Goal: Check status: Check status

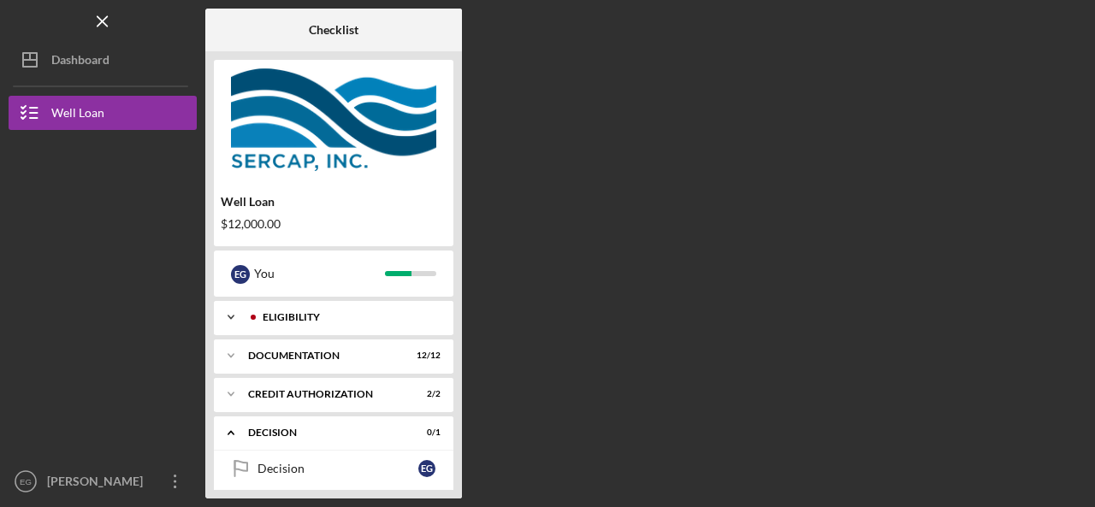
click at [337, 319] on div "Eligibility" at bounding box center [347, 317] width 169 height 10
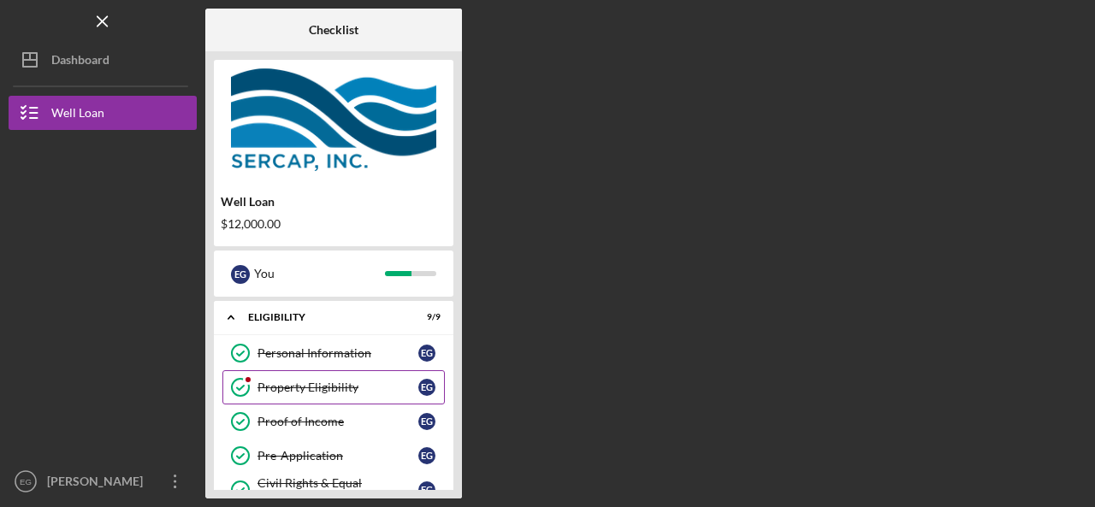
click at [317, 386] on div "Property Eligibility" at bounding box center [338, 388] width 161 height 14
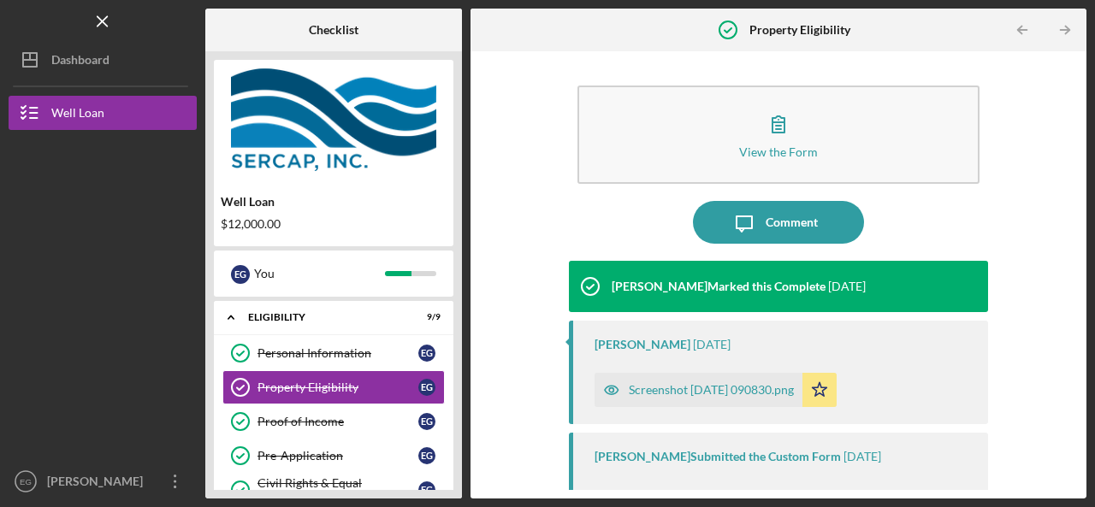
drag, startPoint x: 1071, startPoint y: 151, endPoint x: 1081, endPoint y: 196, distance: 46.3
click at [1081, 196] on div "View the Form Form Icon/Message Comment [PERSON_NAME] Marked this Complete [DAT…" at bounding box center [779, 274] width 616 height 447
drag, startPoint x: 1082, startPoint y: 196, endPoint x: 1084, endPoint y: 281, distance: 84.7
click at [1084, 281] on div "View the Form Form Icon/Message Comment [PERSON_NAME] Marked this Complete [DAT…" at bounding box center [779, 274] width 616 height 447
click at [1071, 276] on div "View the Form Form Icon/Message Comment [PERSON_NAME] Marked this Complete [DAT…" at bounding box center [778, 275] width 599 height 430
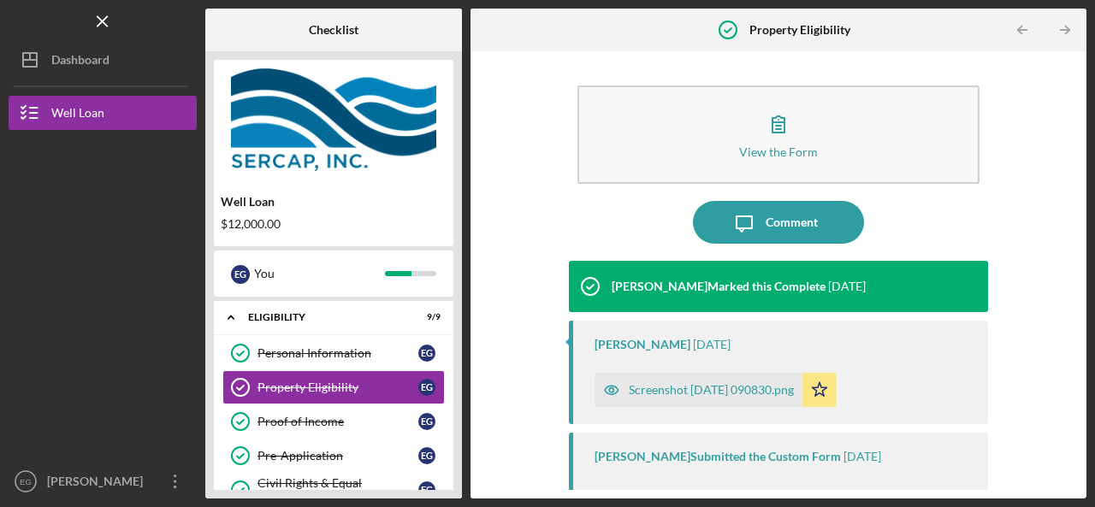
scroll to position [168, 0]
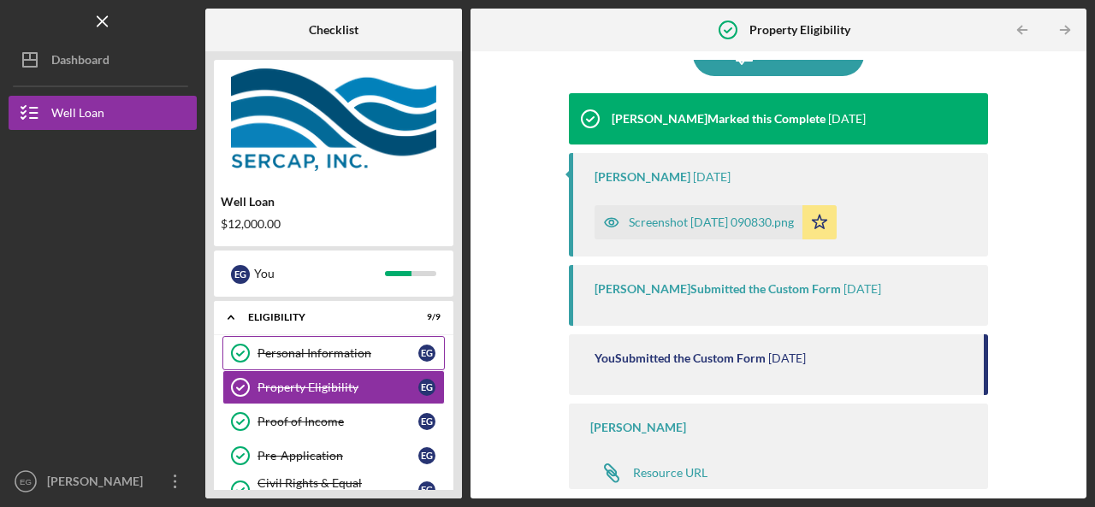
click at [288, 367] on link "Personal Information Personal Information E G" at bounding box center [333, 353] width 222 height 34
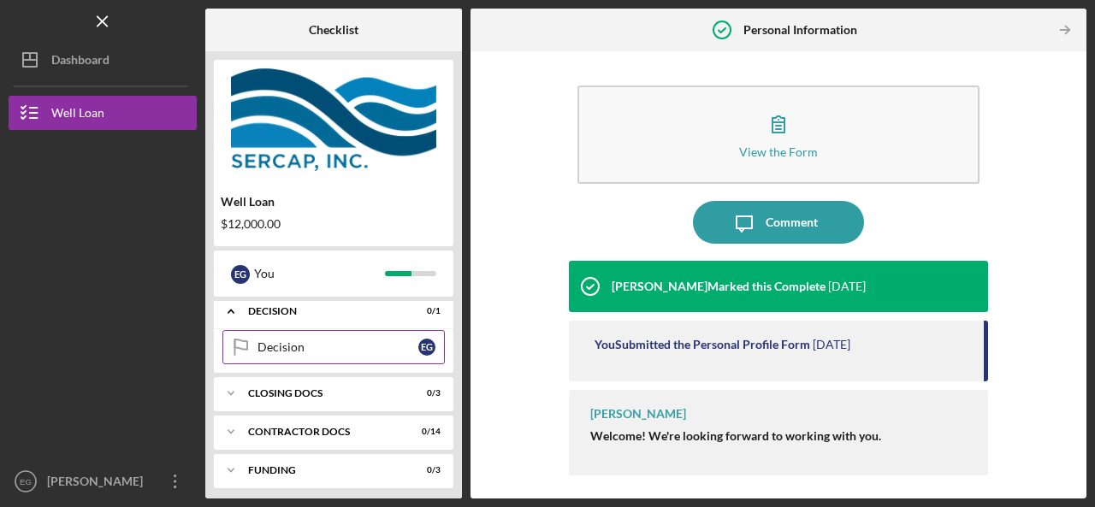
scroll to position [405, 0]
